Goal: Task Accomplishment & Management: Manage account settings

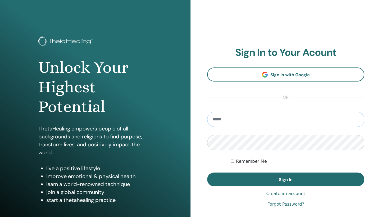
type input "**********"
click at [286, 179] on button "Sign In" at bounding box center [285, 180] width 157 height 14
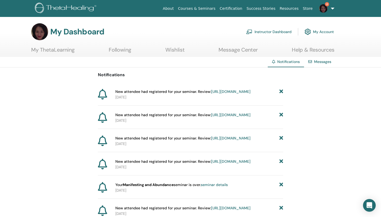
click at [278, 32] on link "Instructor Dashboard" at bounding box center [269, 32] width 46 height 12
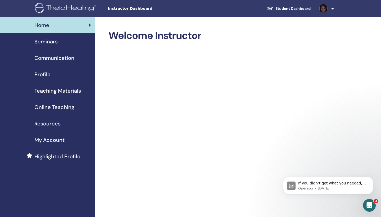
click at [42, 42] on span "Seminars" at bounding box center [45, 42] width 23 height 8
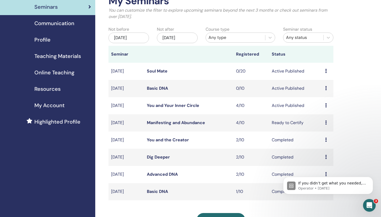
scroll to position [36, 0]
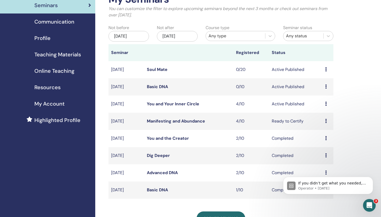
click at [327, 102] on icon at bounding box center [326, 104] width 2 height 4
click at [321, 122] on link "Attendees" at bounding box center [325, 123] width 20 height 6
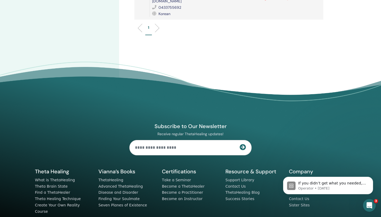
scroll to position [240, 0]
